Goal: Check status: Check status

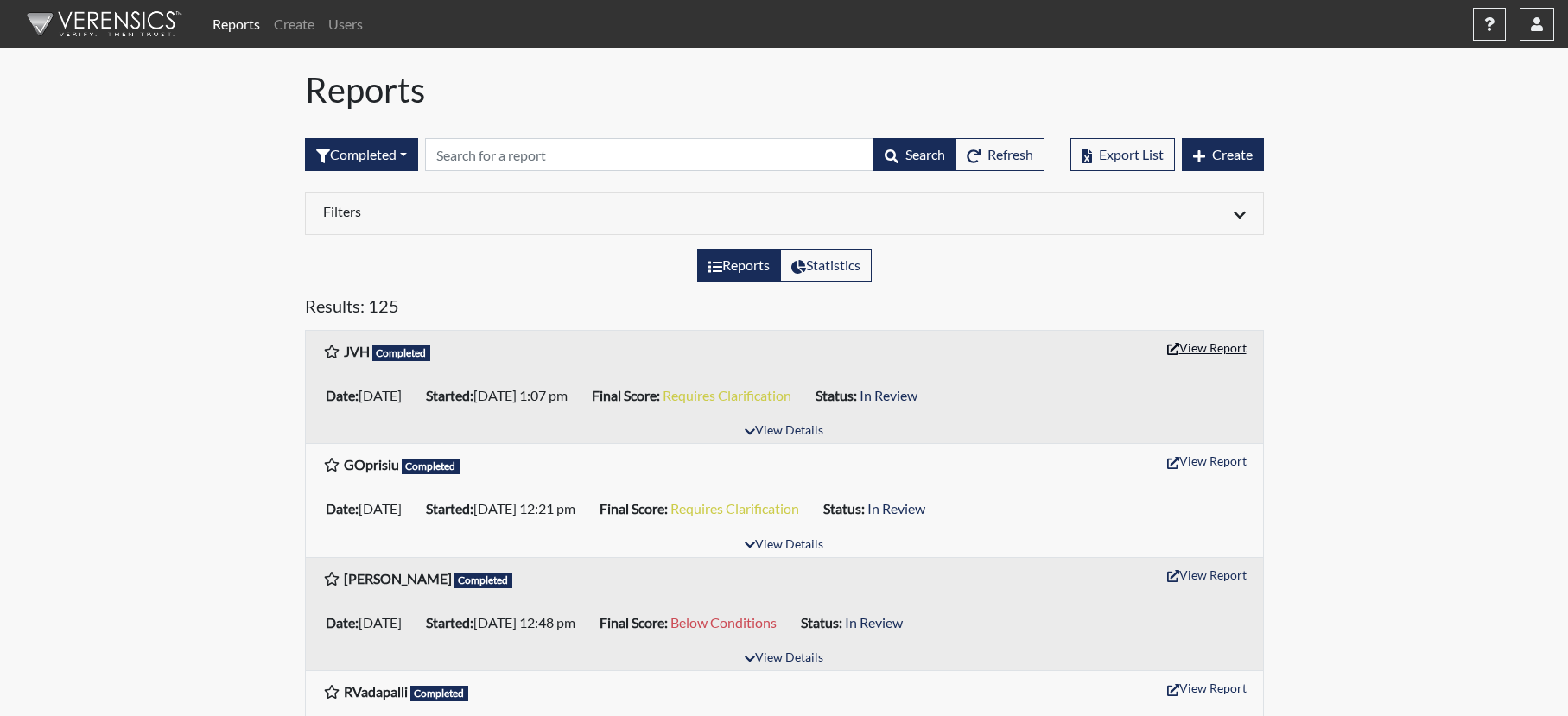
click at [1210, 343] on button "View Report" at bounding box center [1207, 348] width 95 height 27
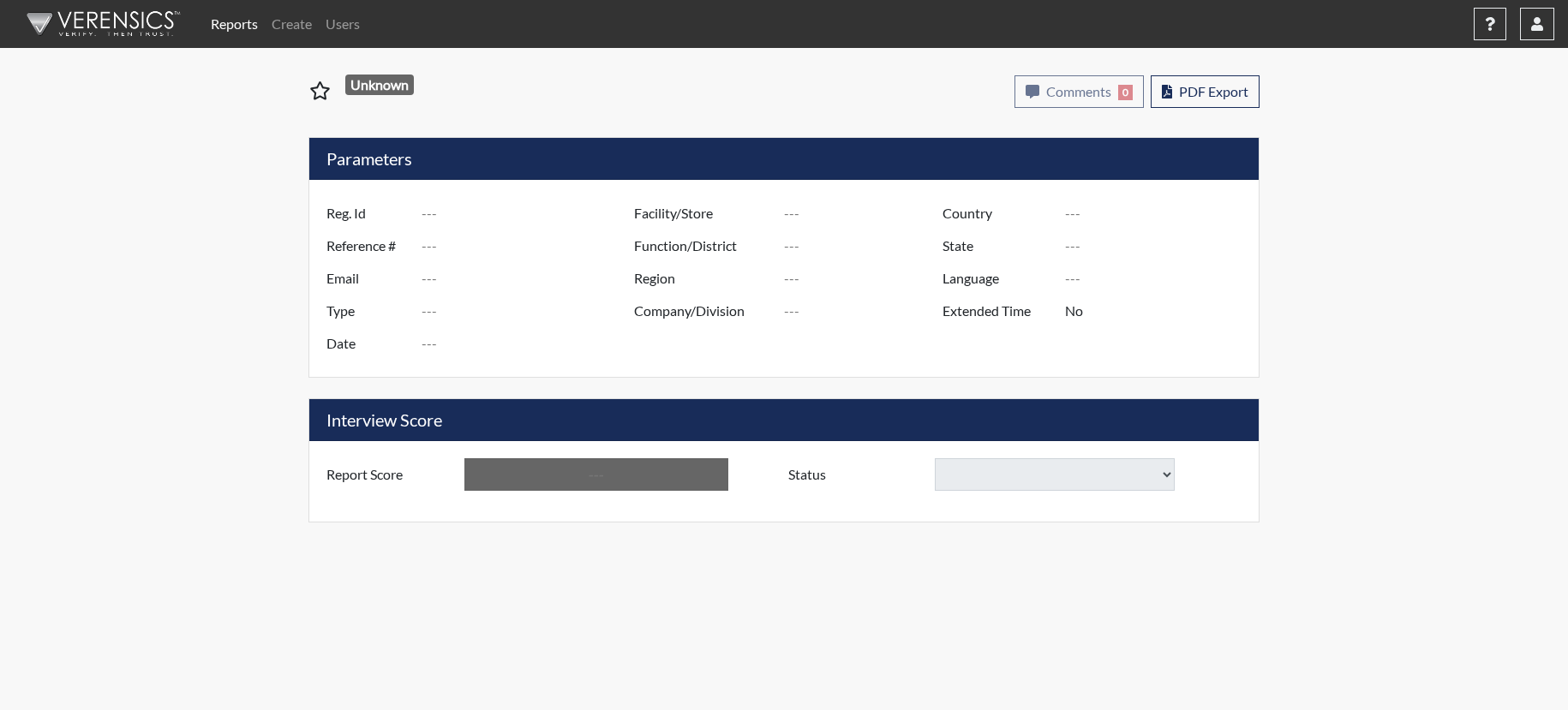
type input "JVH"
type input "51492"
type input "jasonvanthof@gmail.com"
type input "Pre-Employment"
type input "Sep 26, 2025"
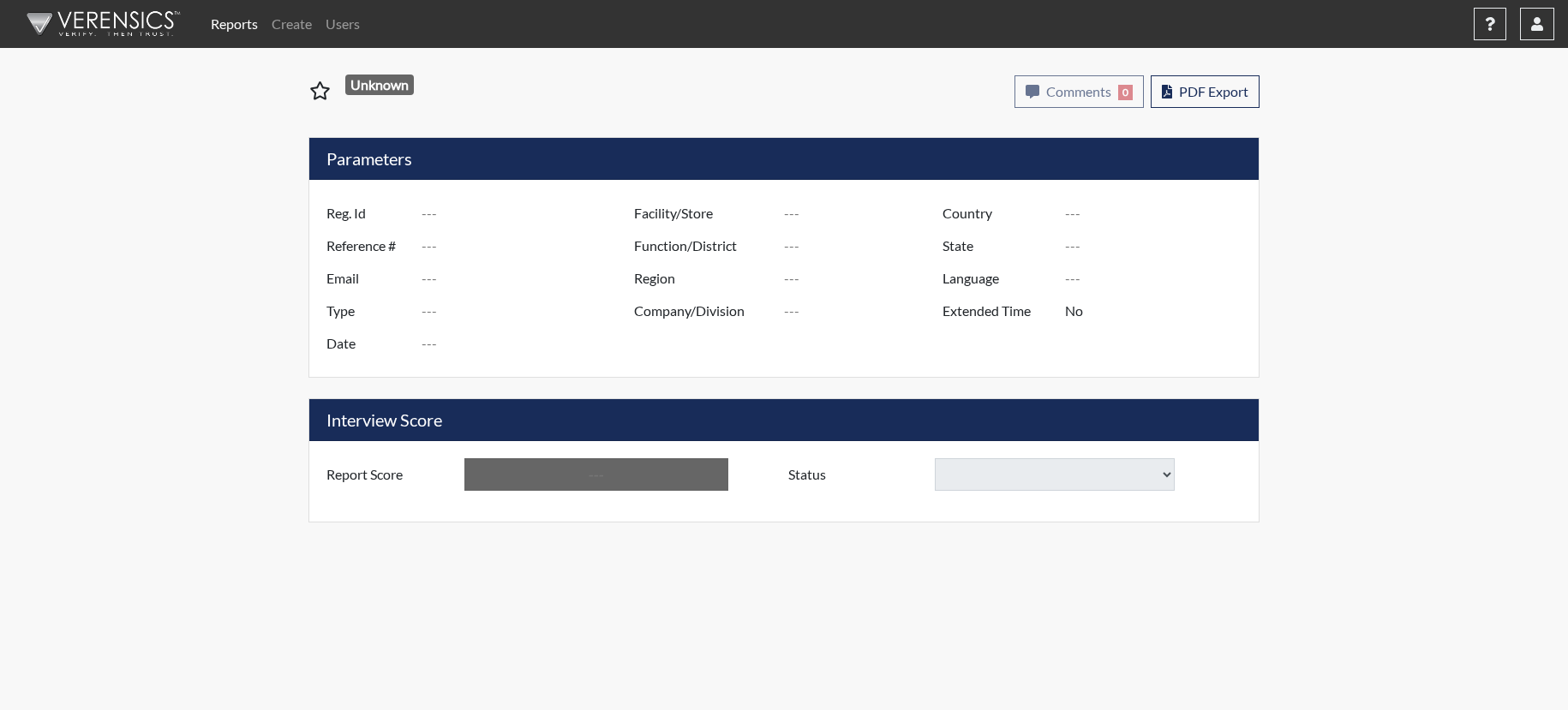
type input "US"
type input "GlendaInc"
type input "[GEOGRAPHIC_DATA]"
type input "[US_STATE]"
type input "English"
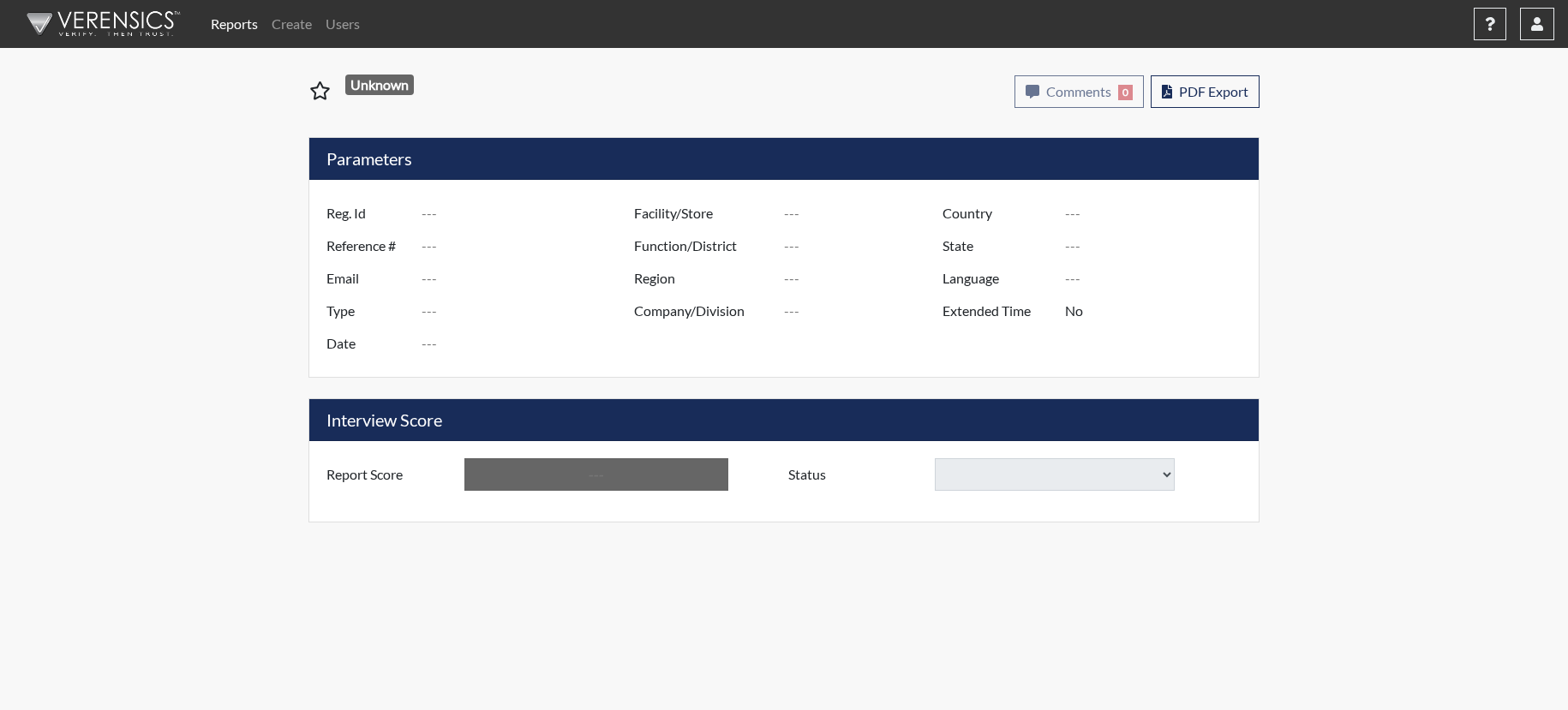
type input "Requires Clarification"
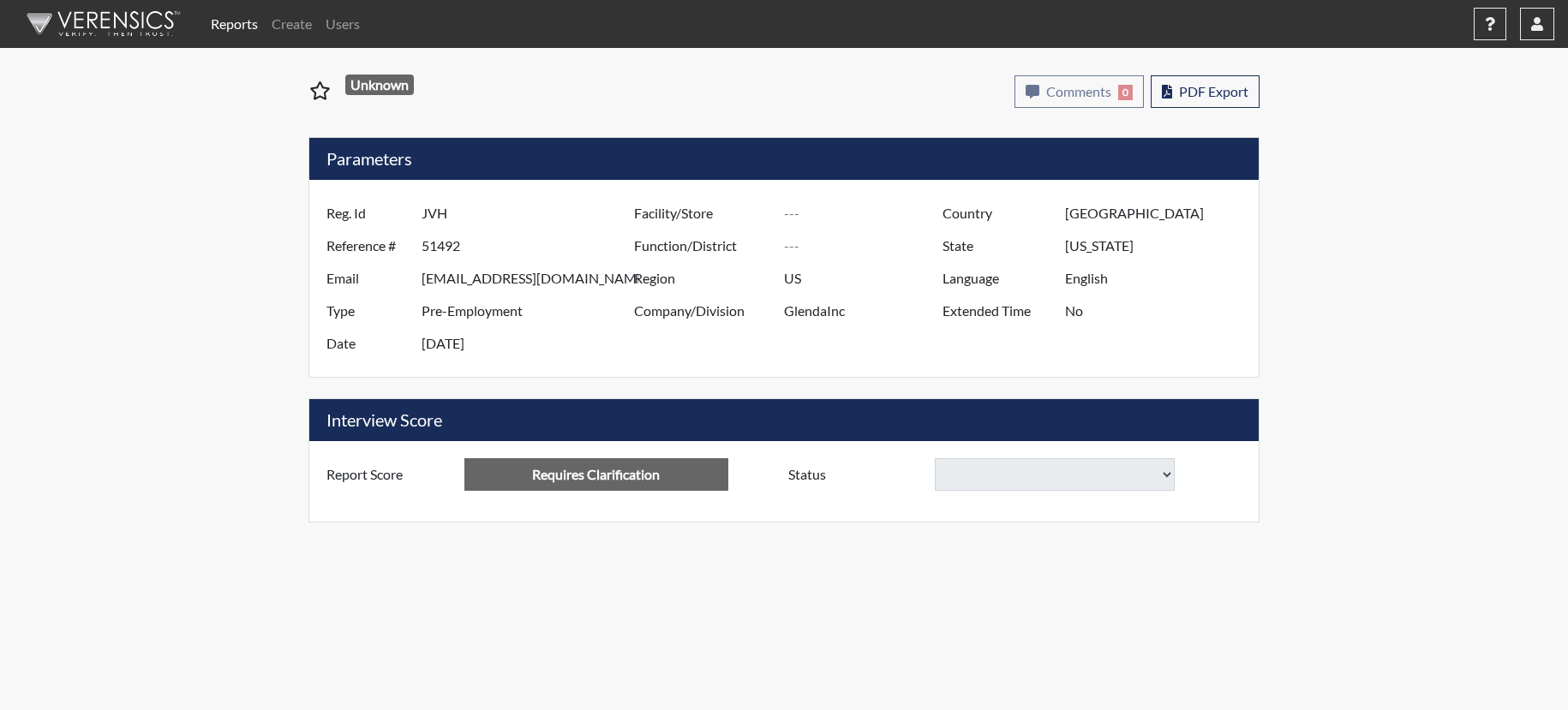
select select
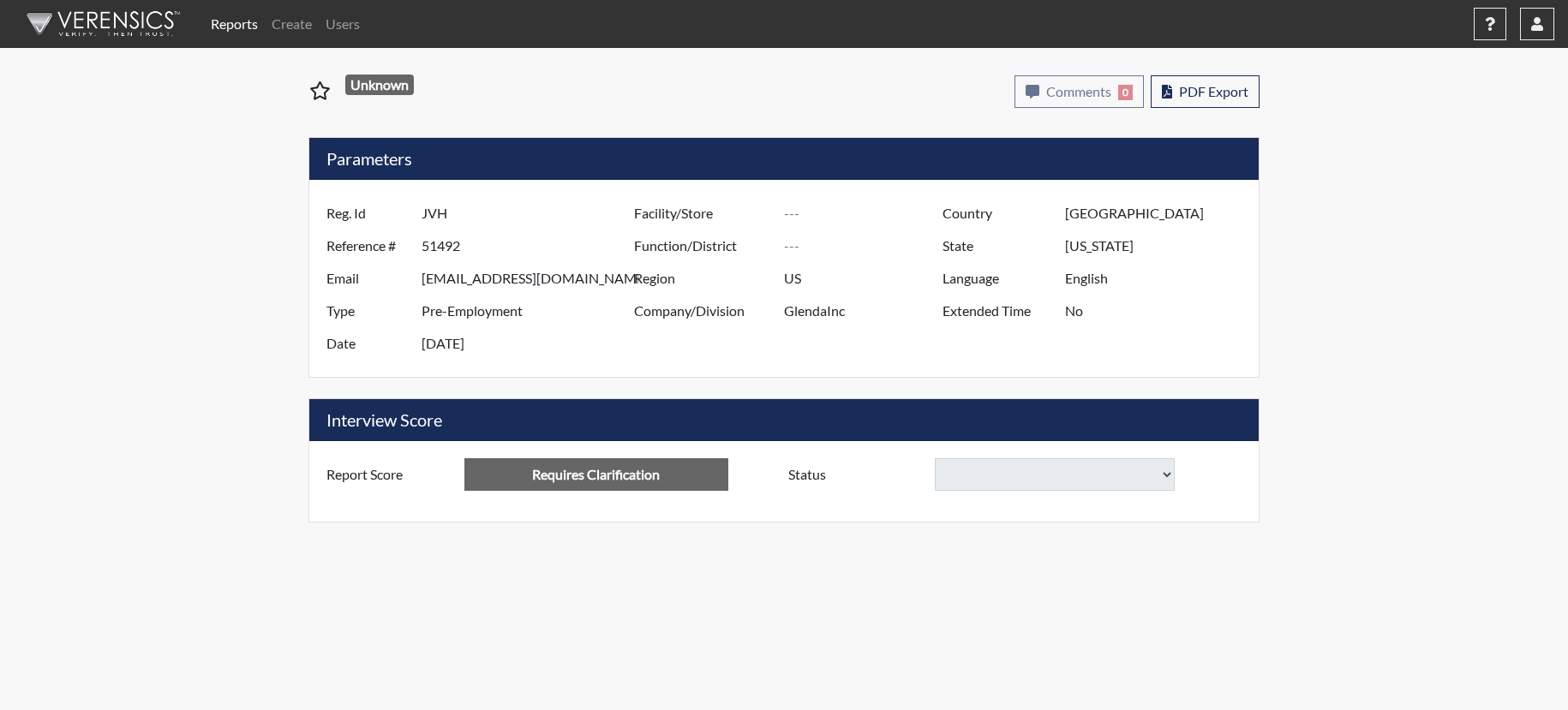
select select
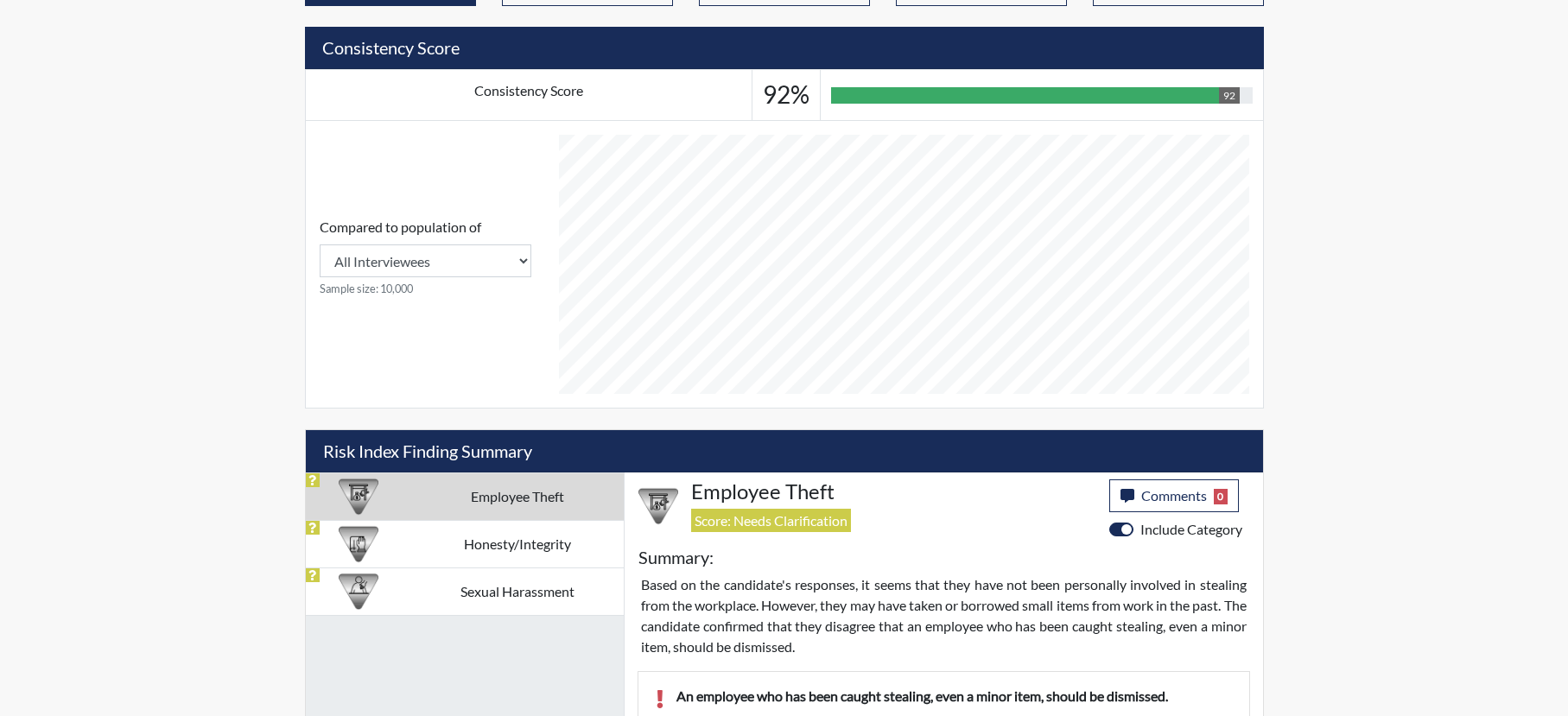
scroll to position [777, 0]
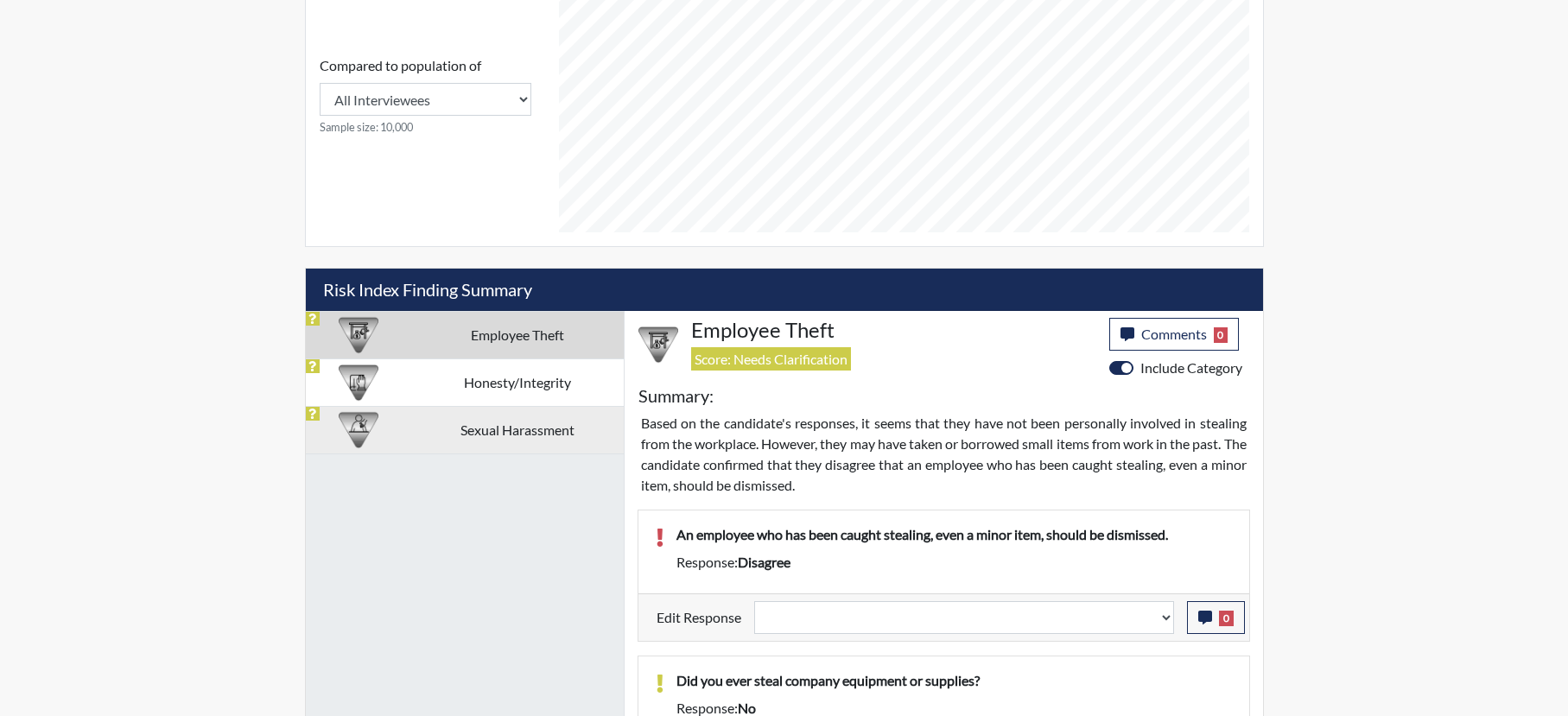
click at [526, 416] on td "Sexual Harassment" at bounding box center [517, 429] width 212 height 47
select select
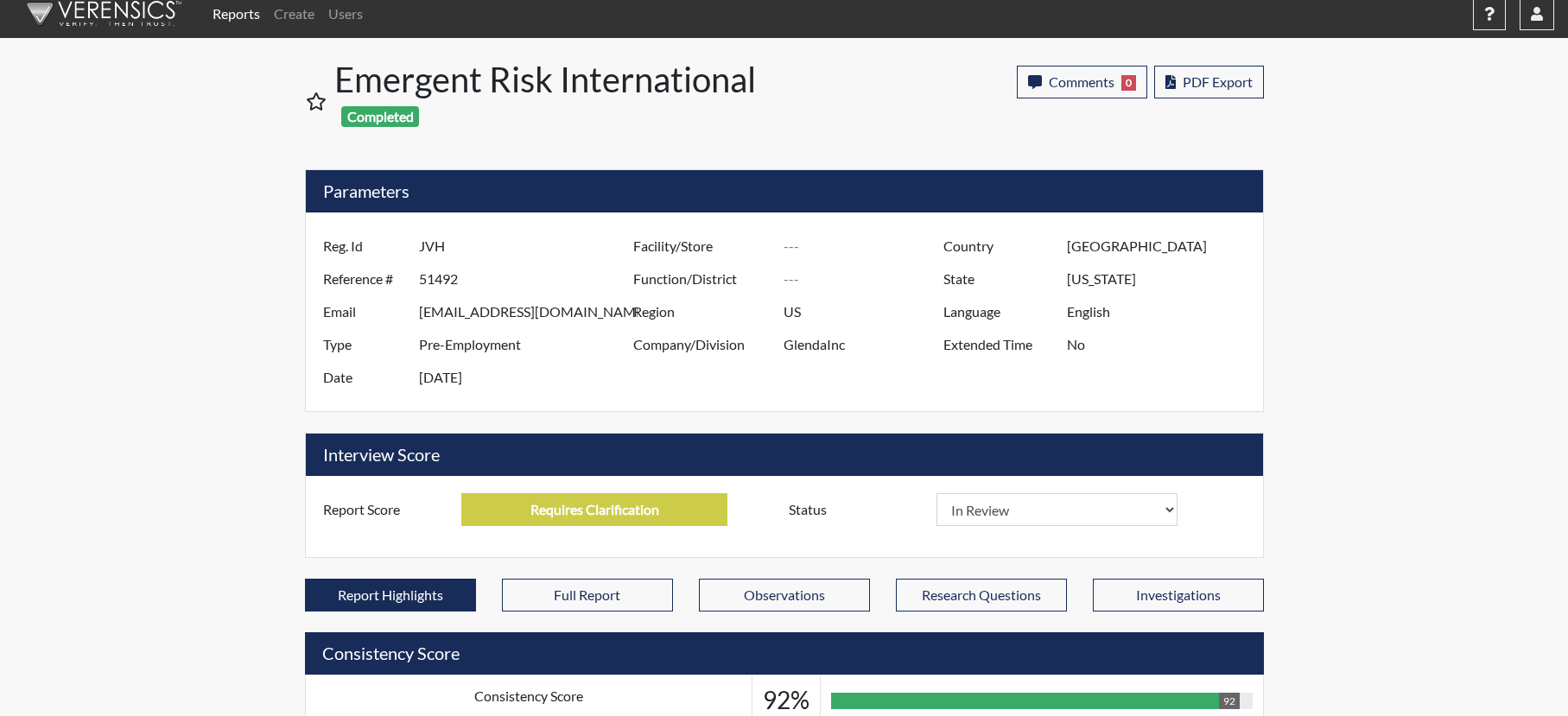
scroll to position [0, 0]
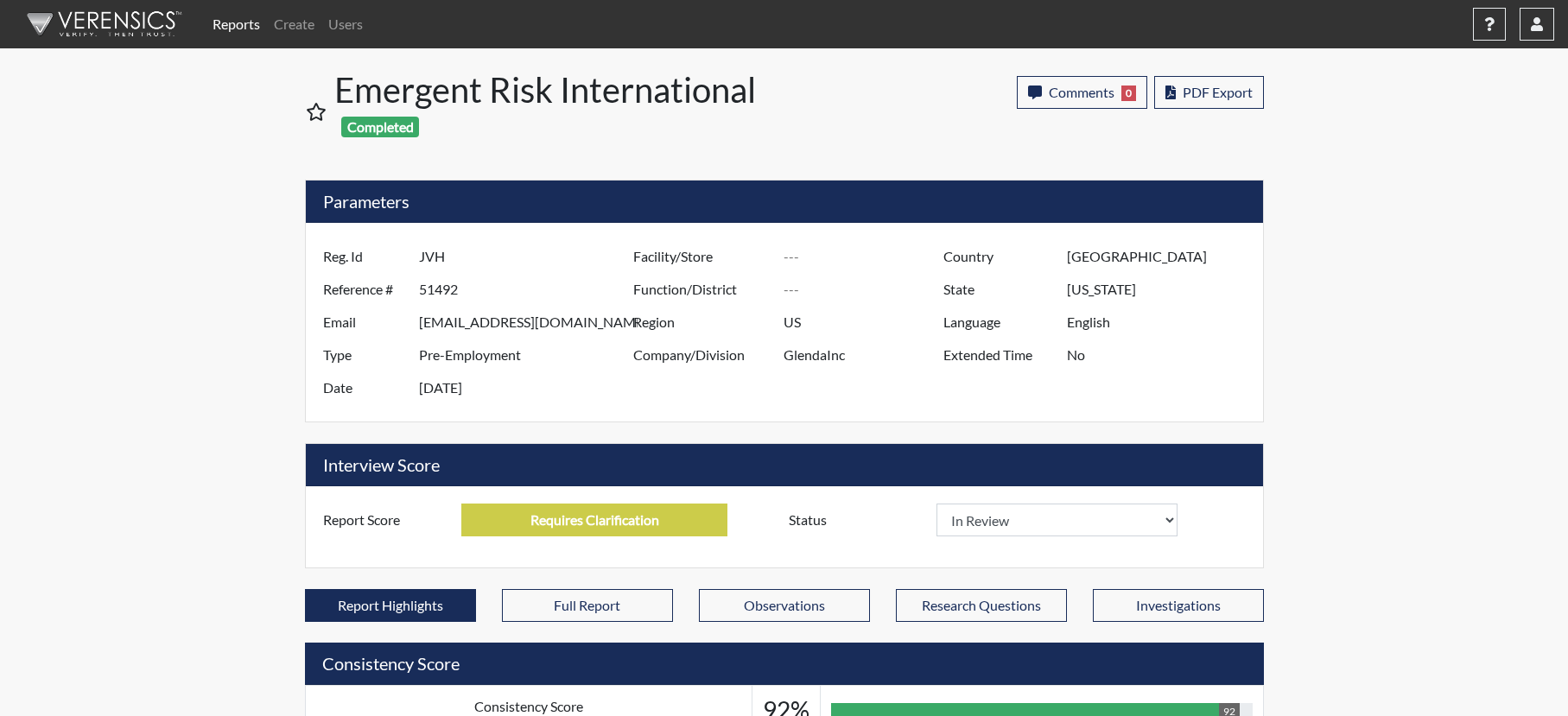
click at [247, 27] on link "Reports" at bounding box center [236, 24] width 61 height 35
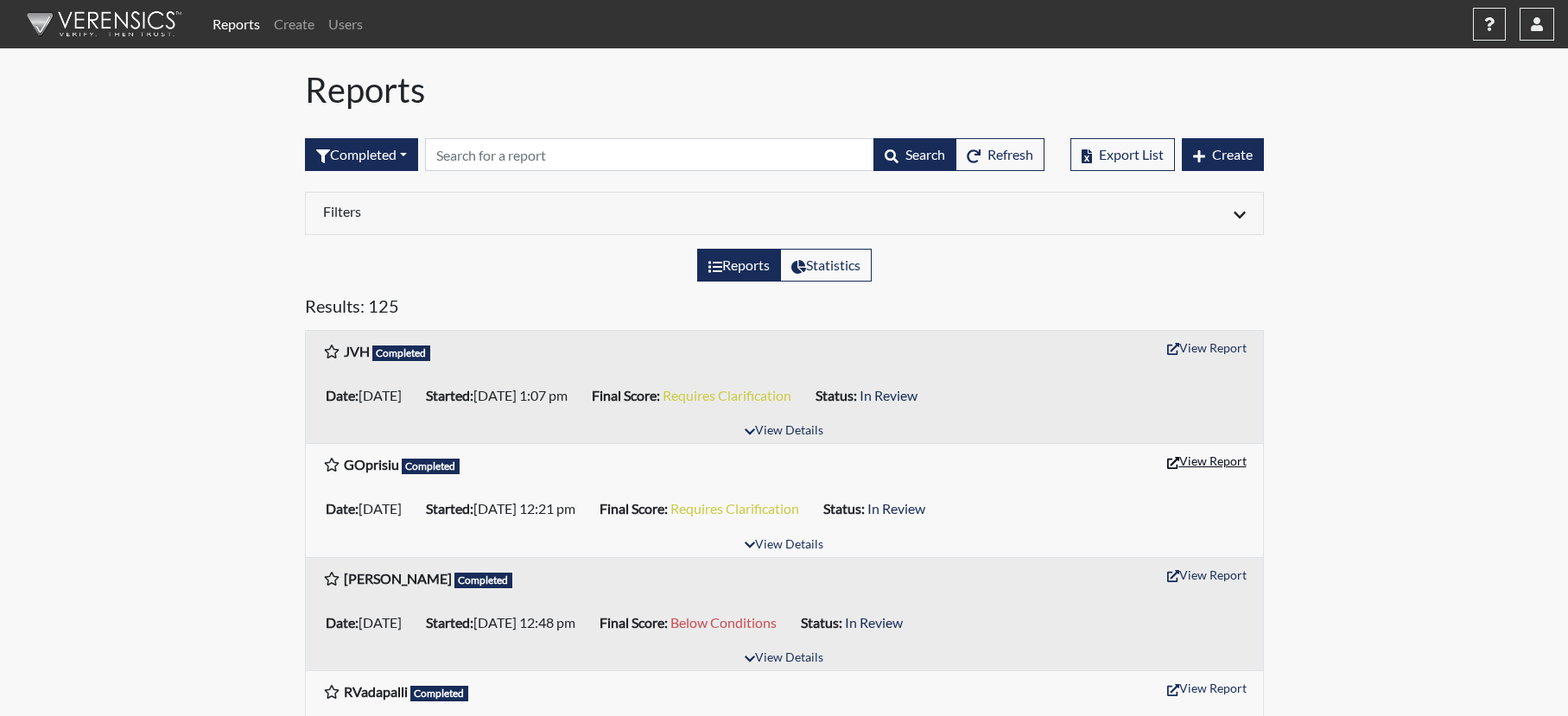
click at [1204, 458] on button "View Report" at bounding box center [1207, 461] width 95 height 27
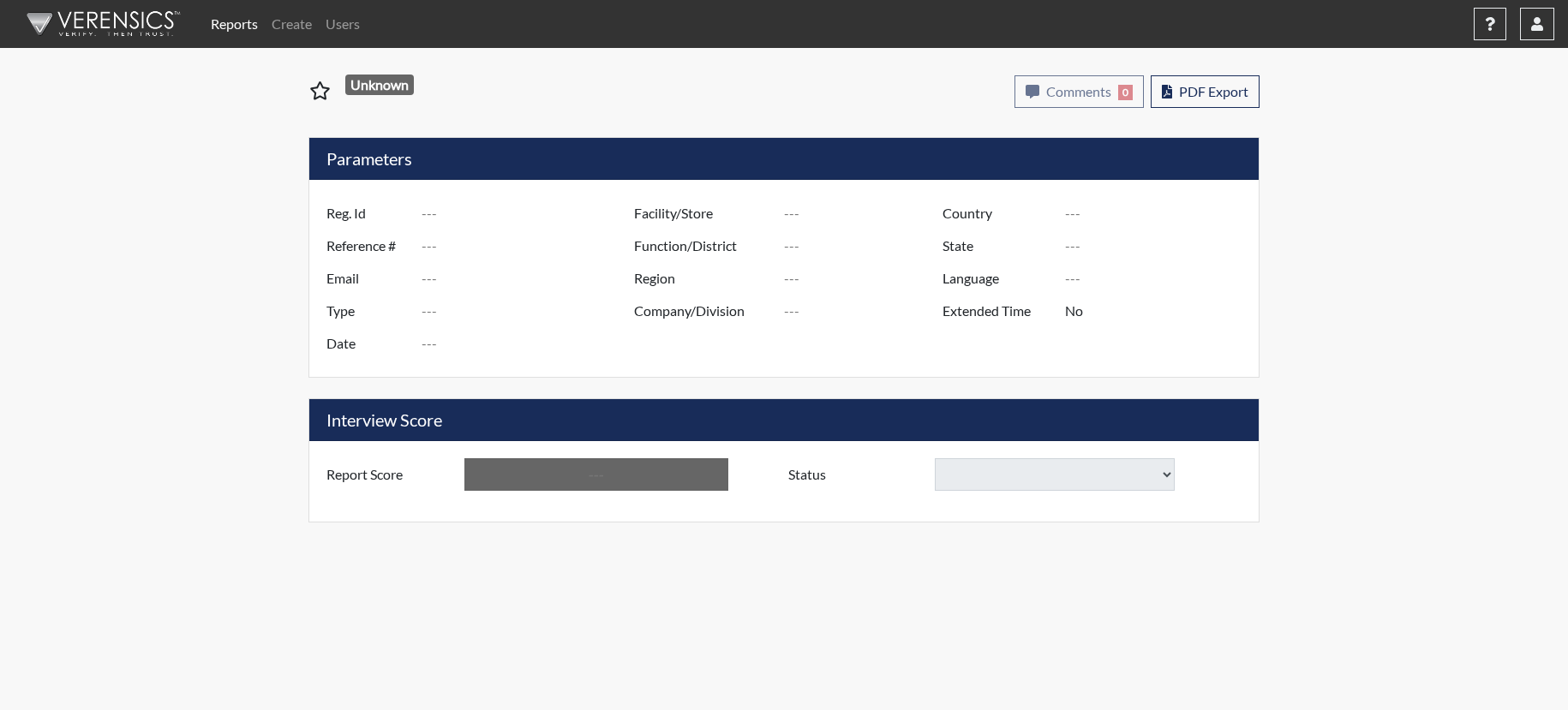
select select
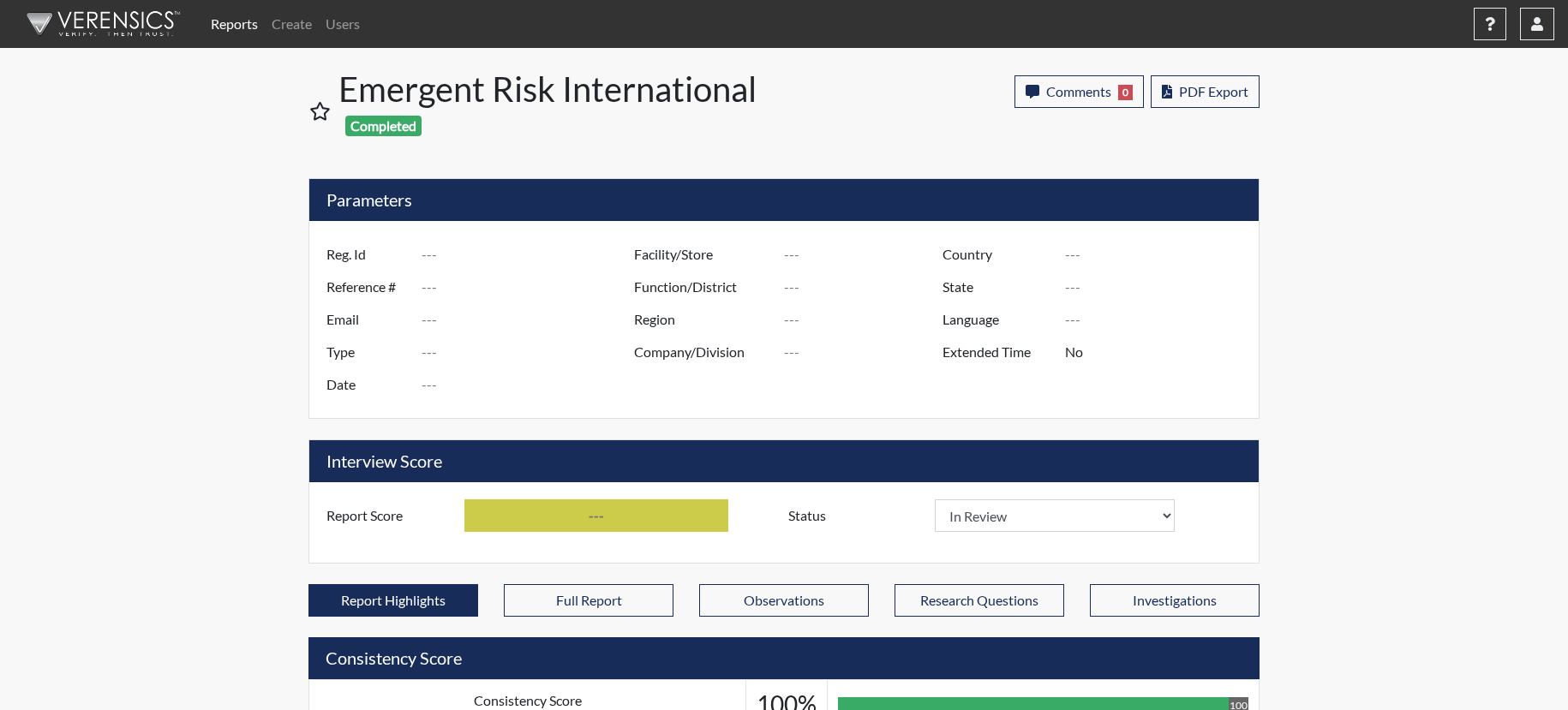
type input "GOprisiu"
type input "51417"
type input "gopris26@lakers.mercyhurst.edu"
type input "Pre-Employment"
type input "Sep 22, 2025"
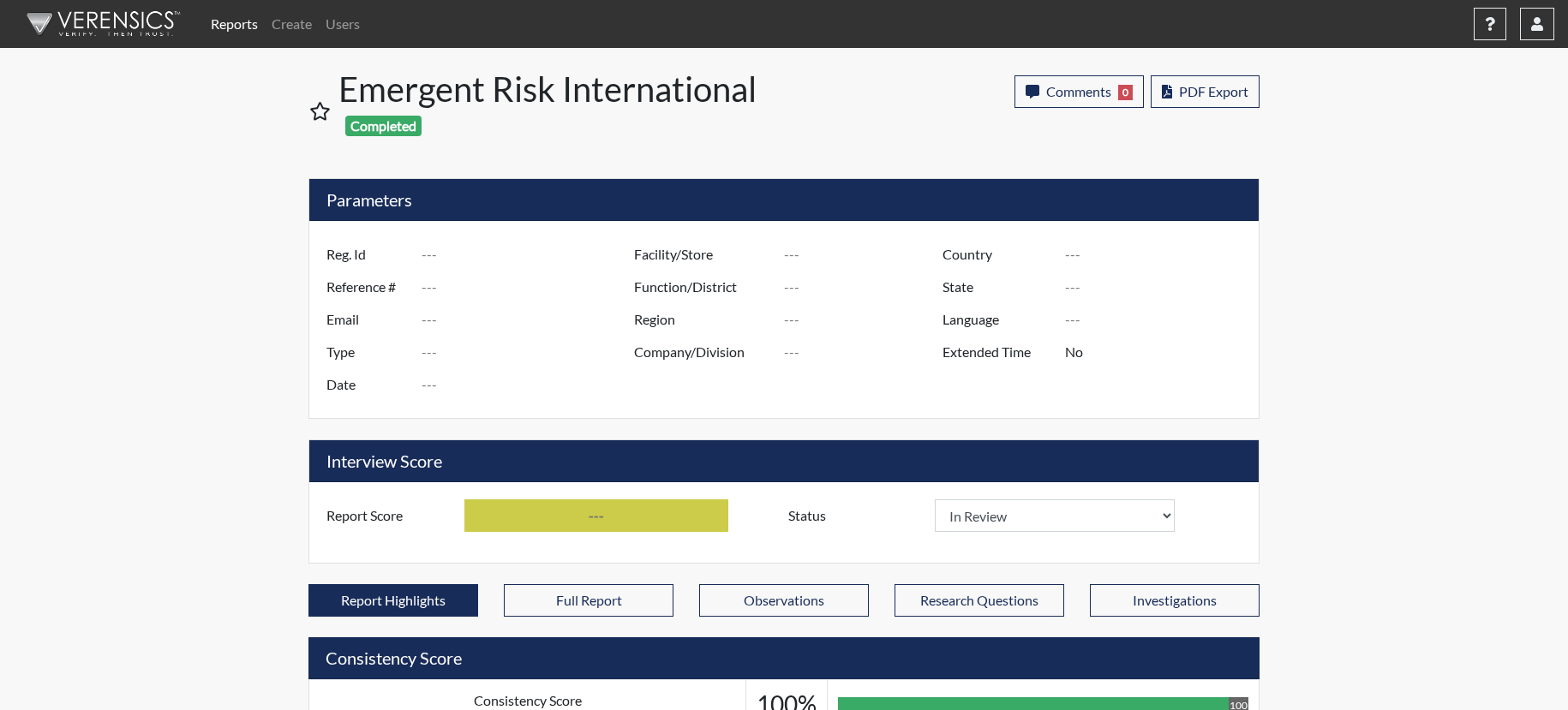
type input "US"
type input "GlendaInc"
type input "[GEOGRAPHIC_DATA]"
type input "[US_STATE]"
type input "English"
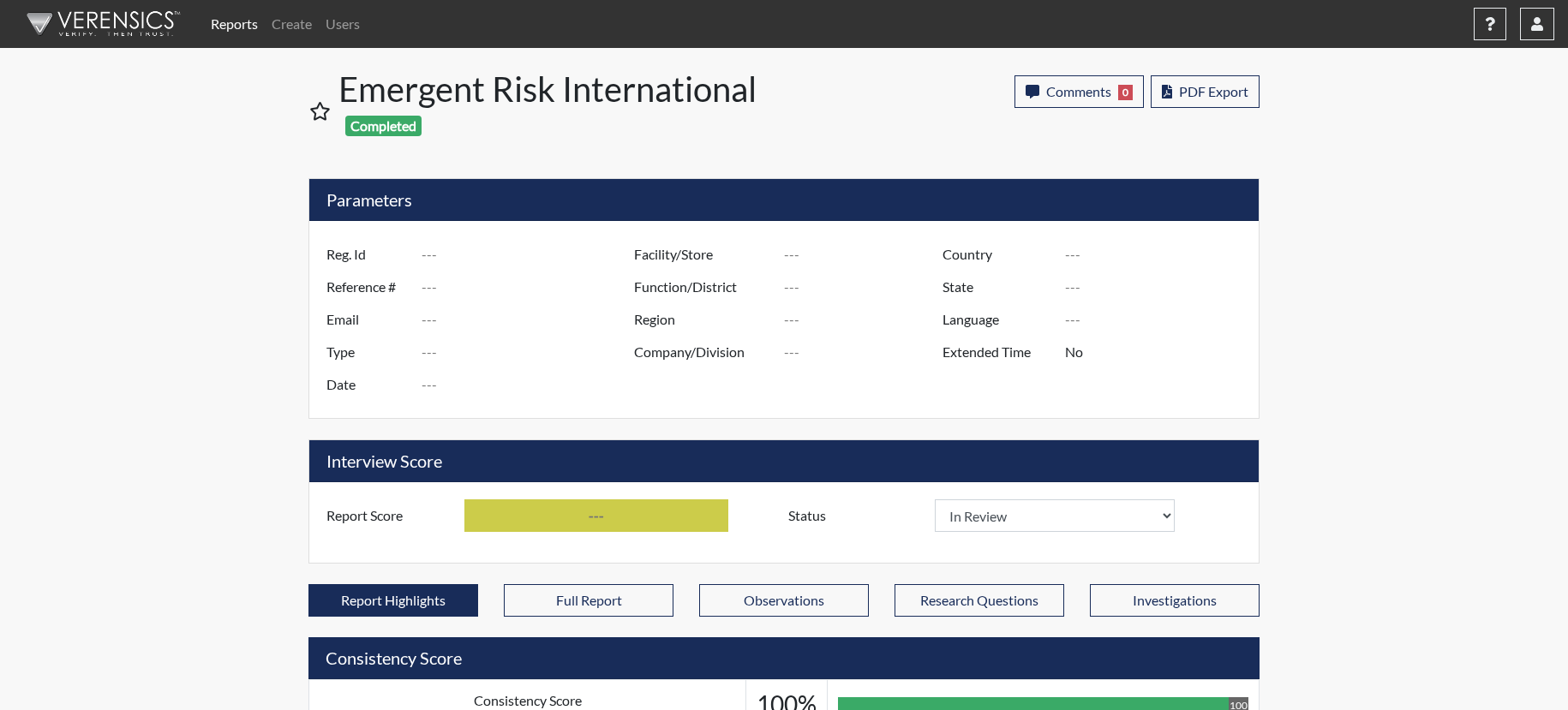
type input "Requires Clarification"
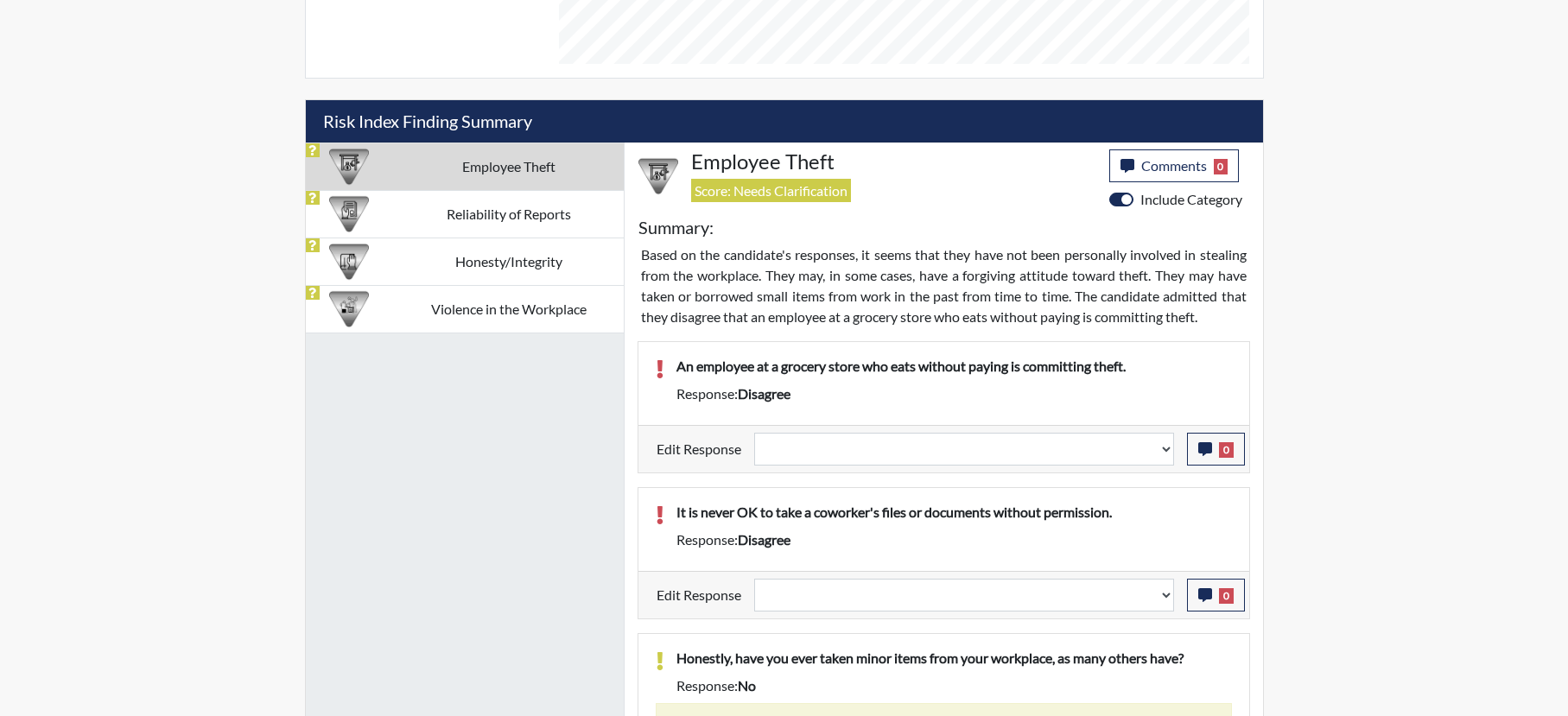
scroll to position [1036, 0]
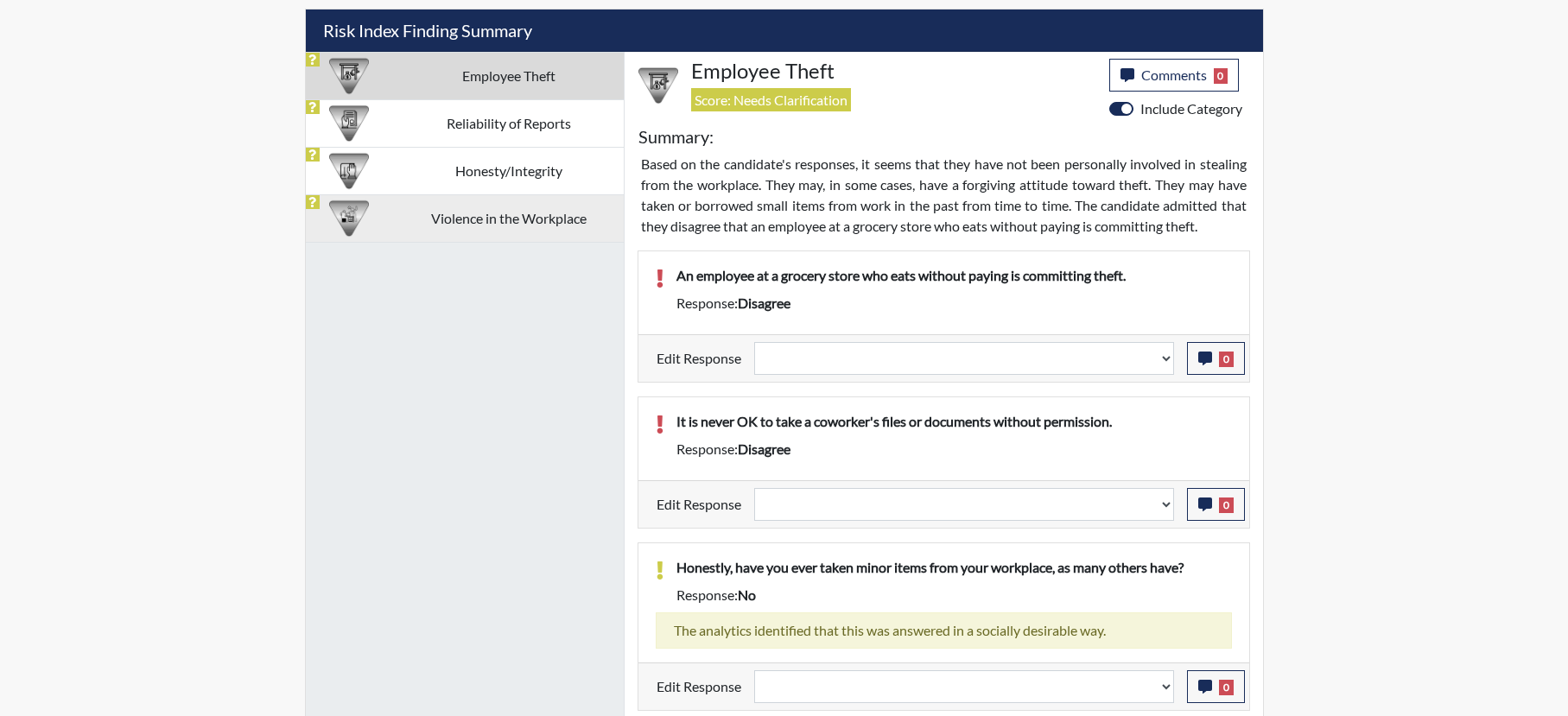
click at [529, 209] on td "Violence in the Workplace" at bounding box center [507, 218] width 230 height 47
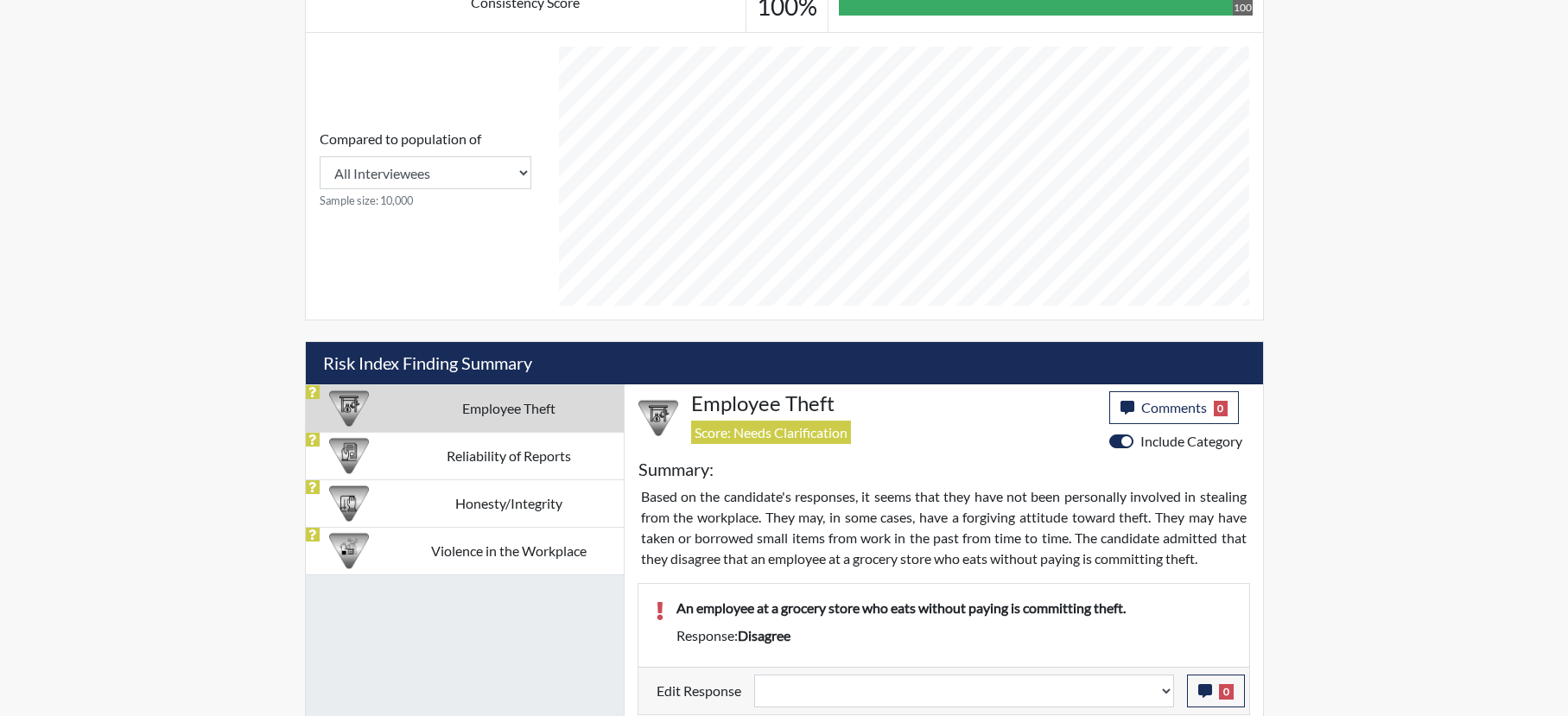
select select
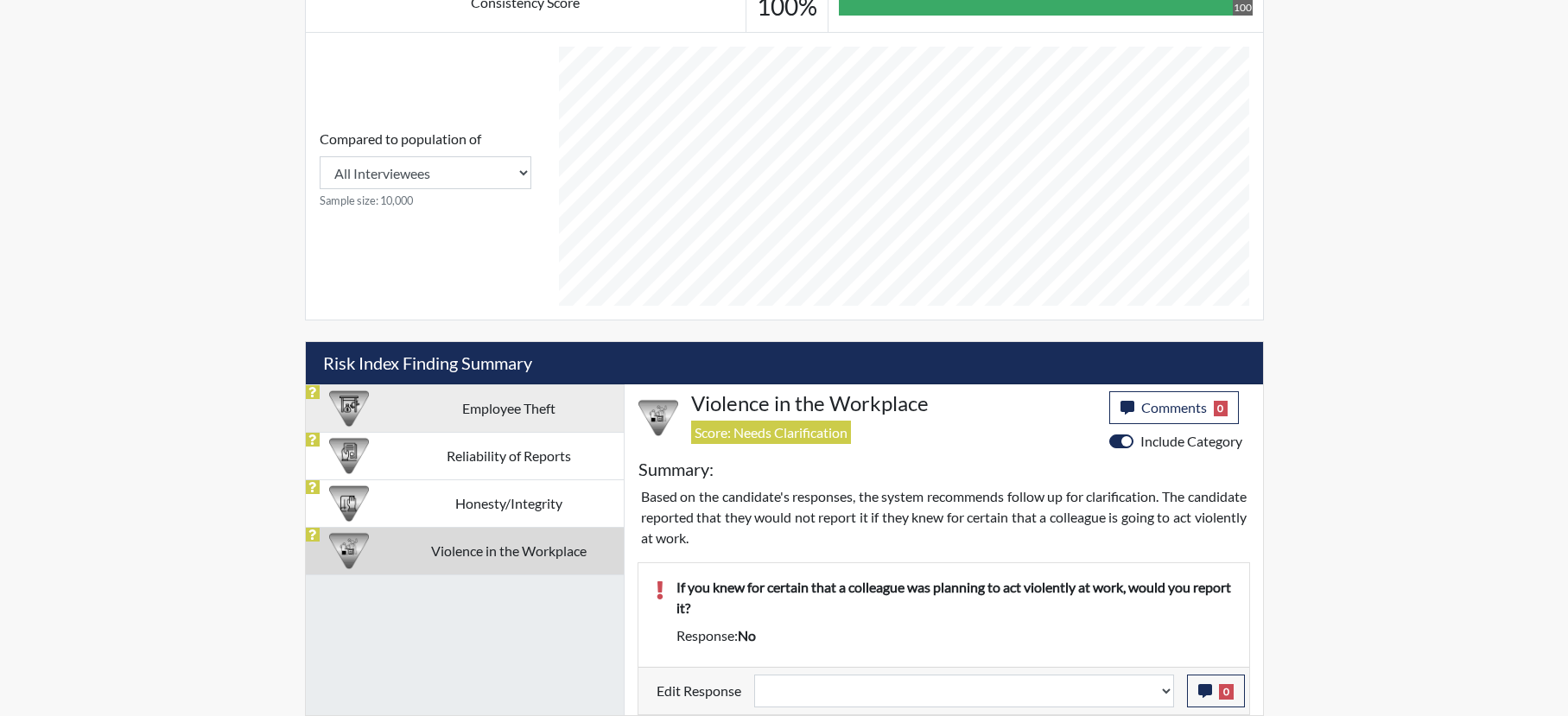
click at [539, 413] on td "Employee Theft" at bounding box center [507, 408] width 230 height 47
select select
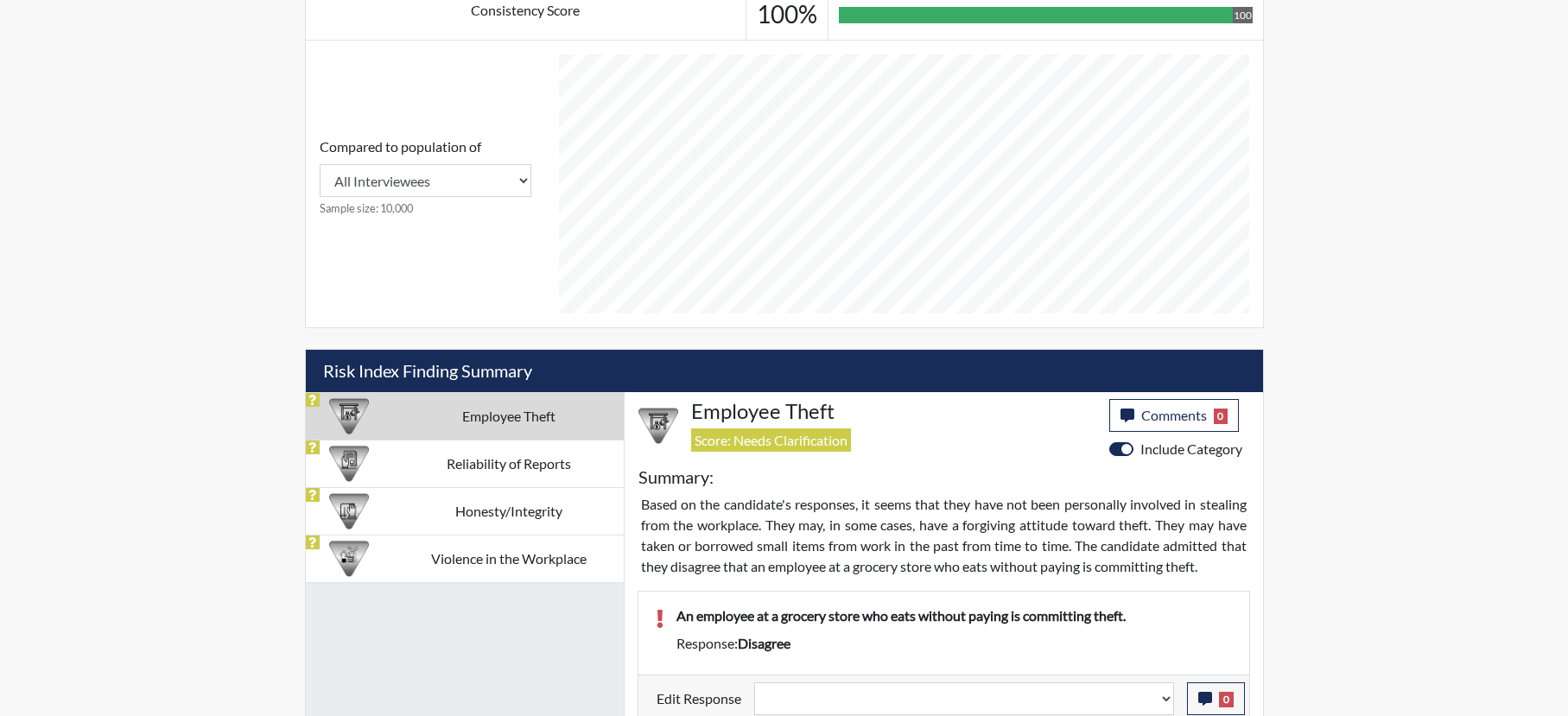
scroll to position [864, 0]
